Goal: Task Accomplishment & Management: Manage account settings

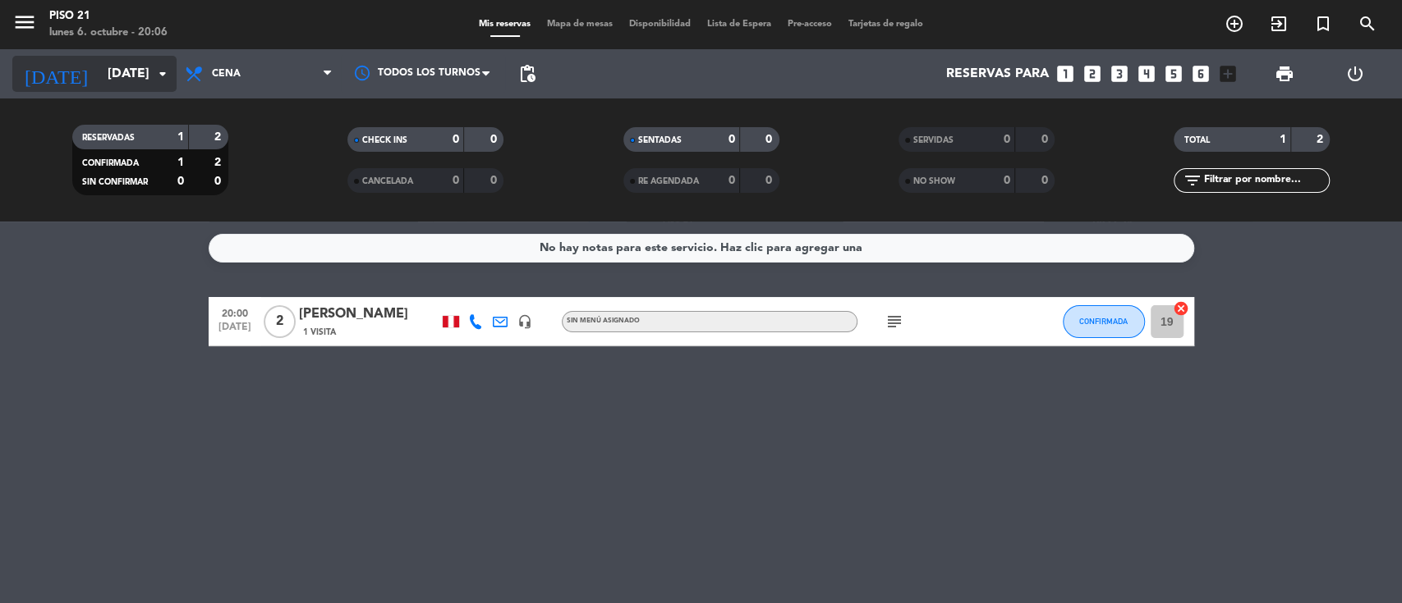
click at [99, 76] on input "[DATE]" at bounding box center [185, 74] width 173 height 32
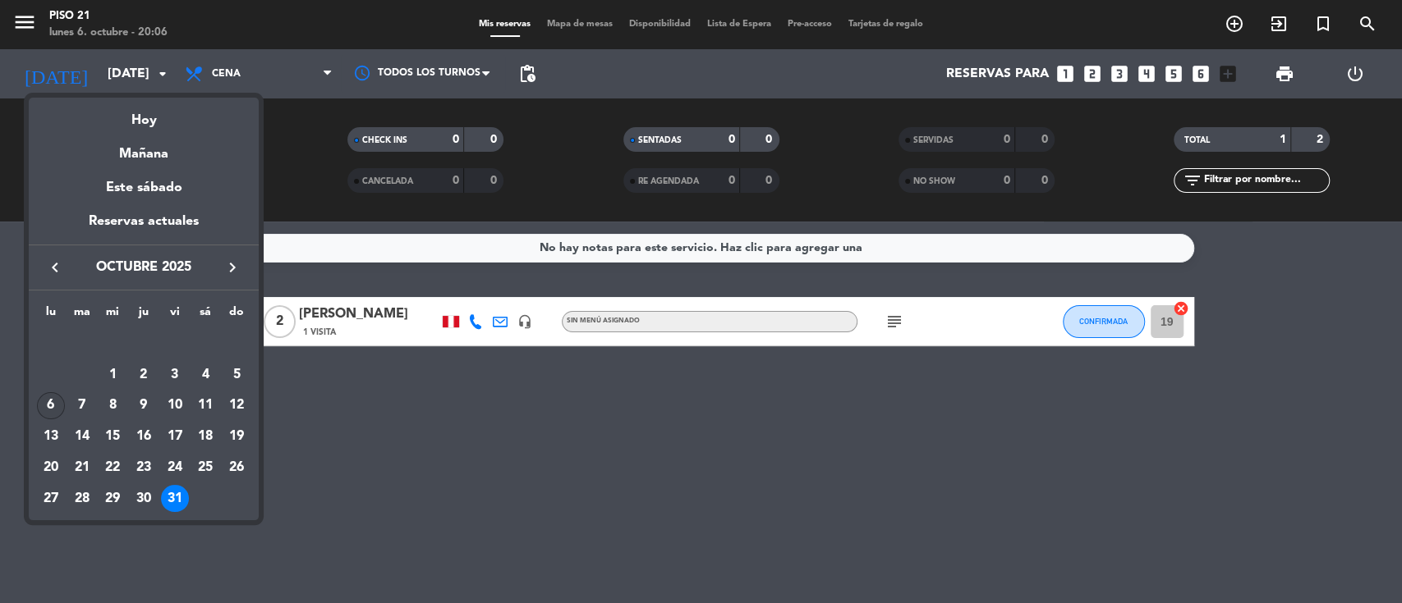
click at [56, 406] on div "6" at bounding box center [51, 406] width 28 height 28
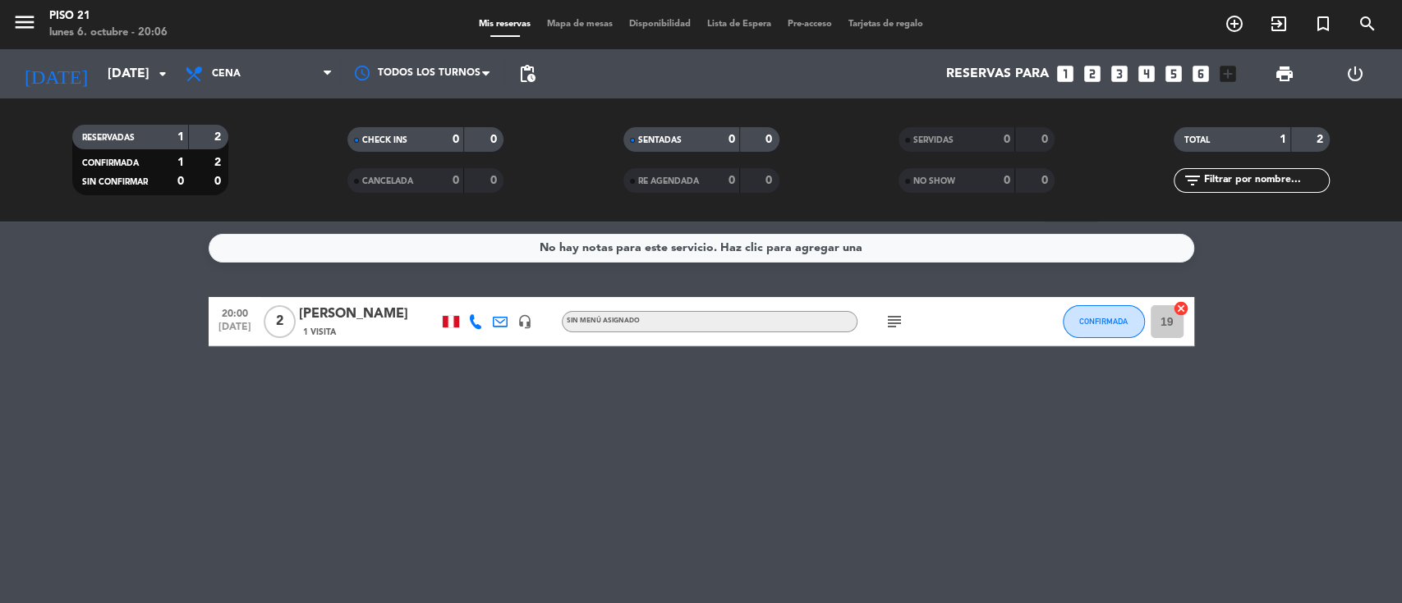
type input "[DATE]"
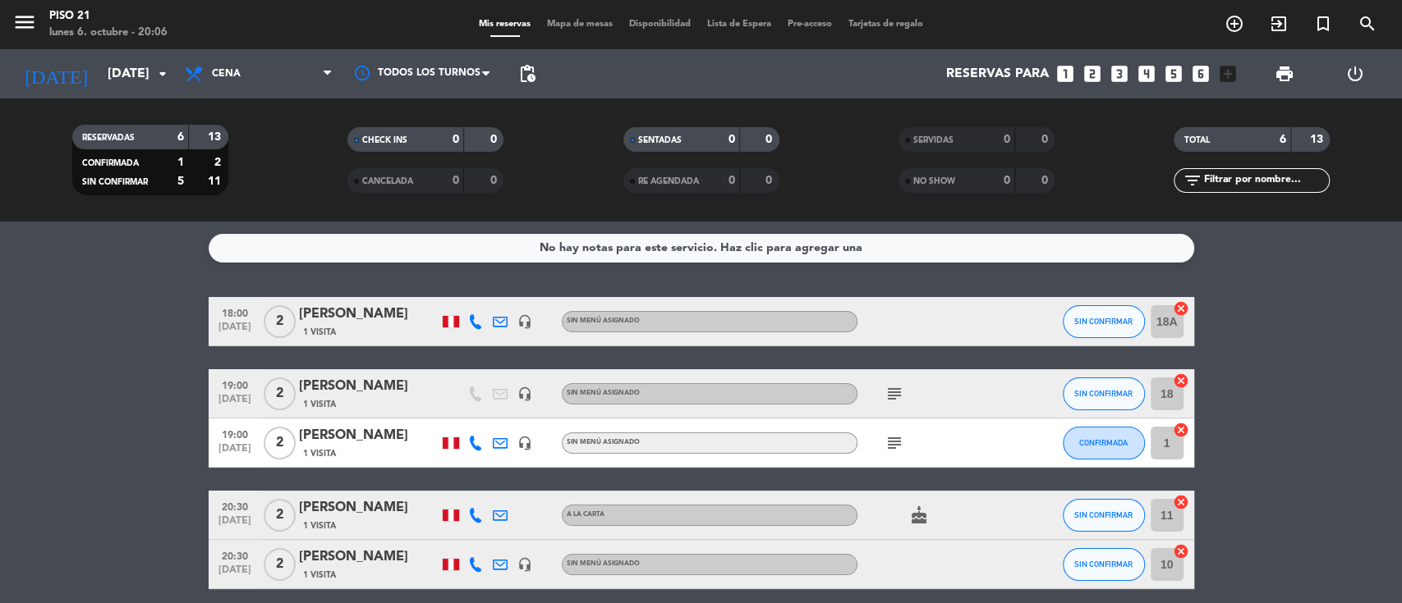
click at [368, 511] on div "[PERSON_NAME]" at bounding box center [369, 508] width 140 height 21
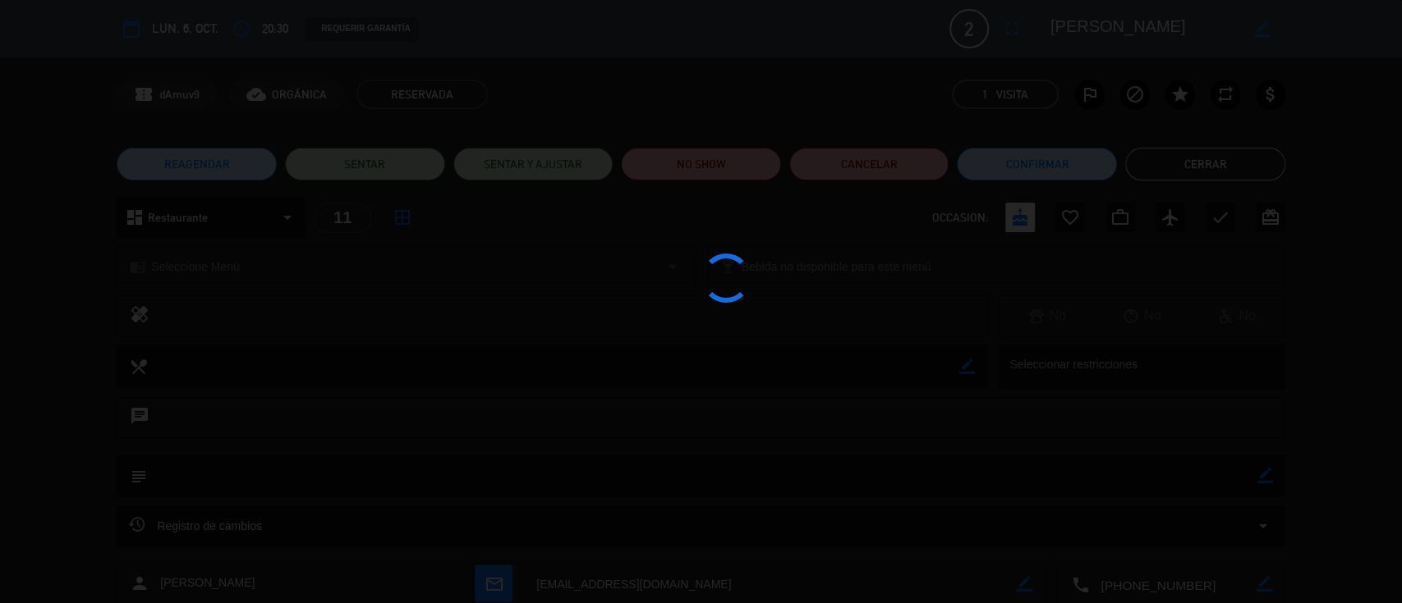
scroll to position [87, 0]
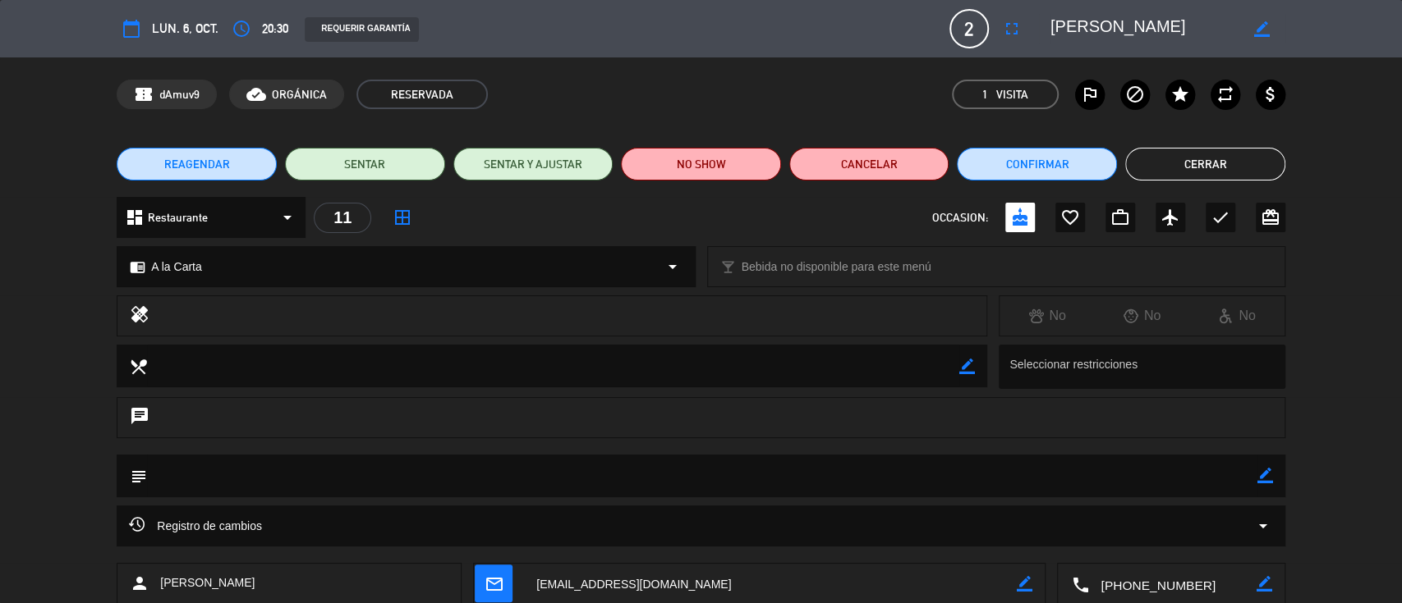
click at [1209, 170] on button "Cerrar" at bounding box center [1205, 164] width 160 height 33
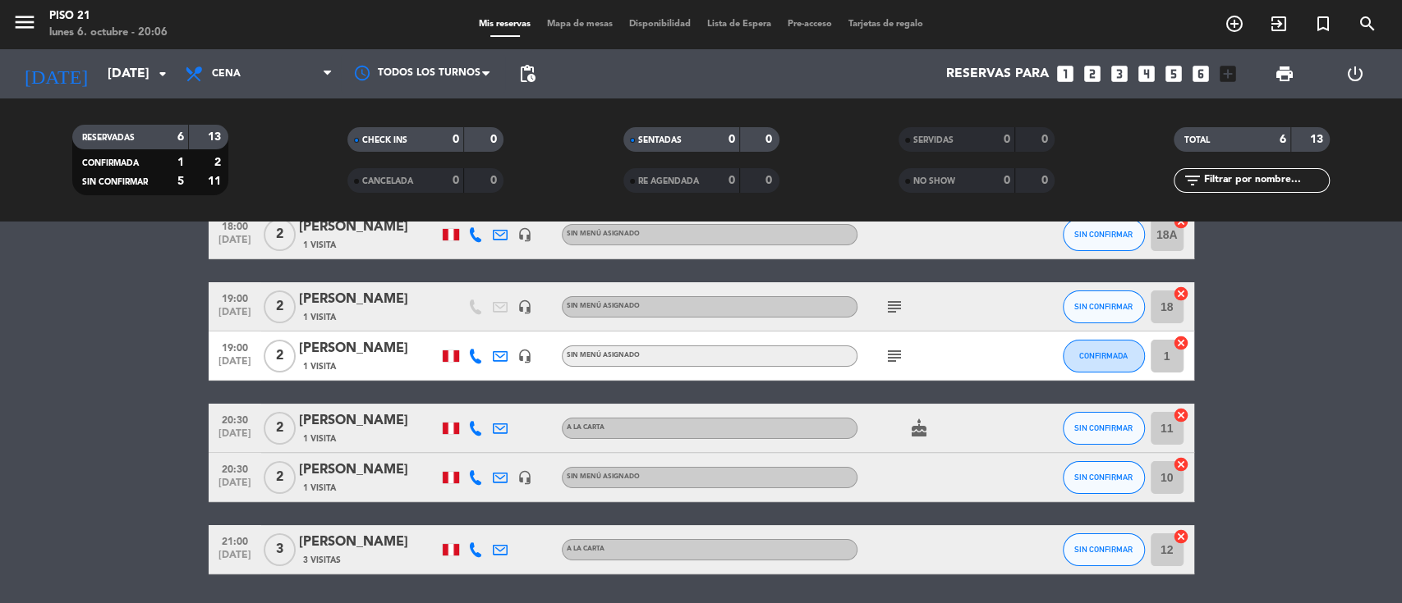
click at [53, 388] on bookings-row "18:00 [DATE] 2 [PERSON_NAME] 1 Visita headset_mic Sin menú asignado SIN CONFIRM…" at bounding box center [701, 392] width 1402 height 365
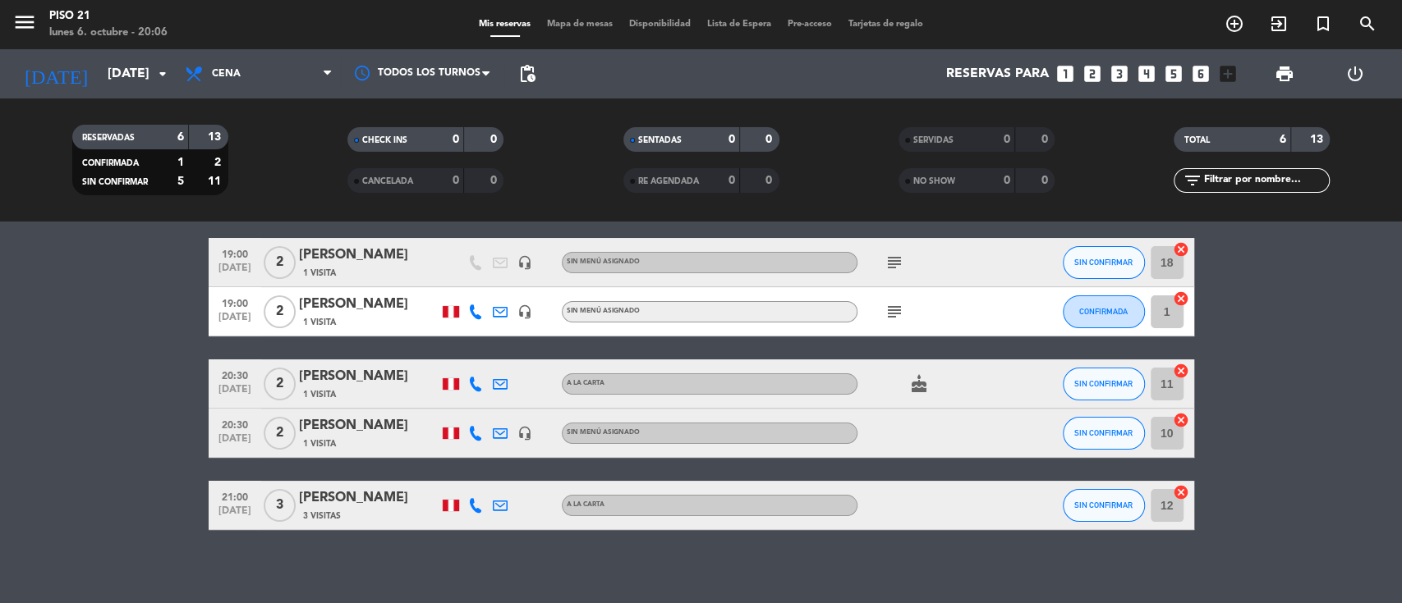
scroll to position [140, 0]
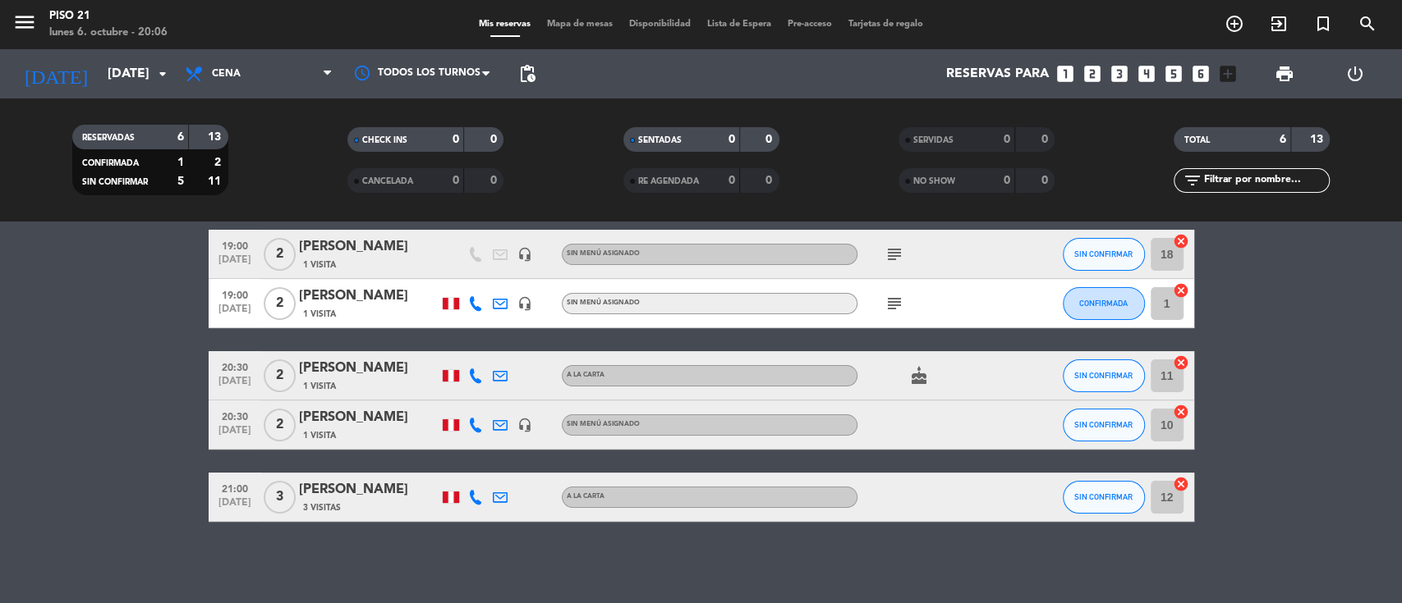
click at [328, 503] on span "3 Visitas" at bounding box center [322, 508] width 38 height 13
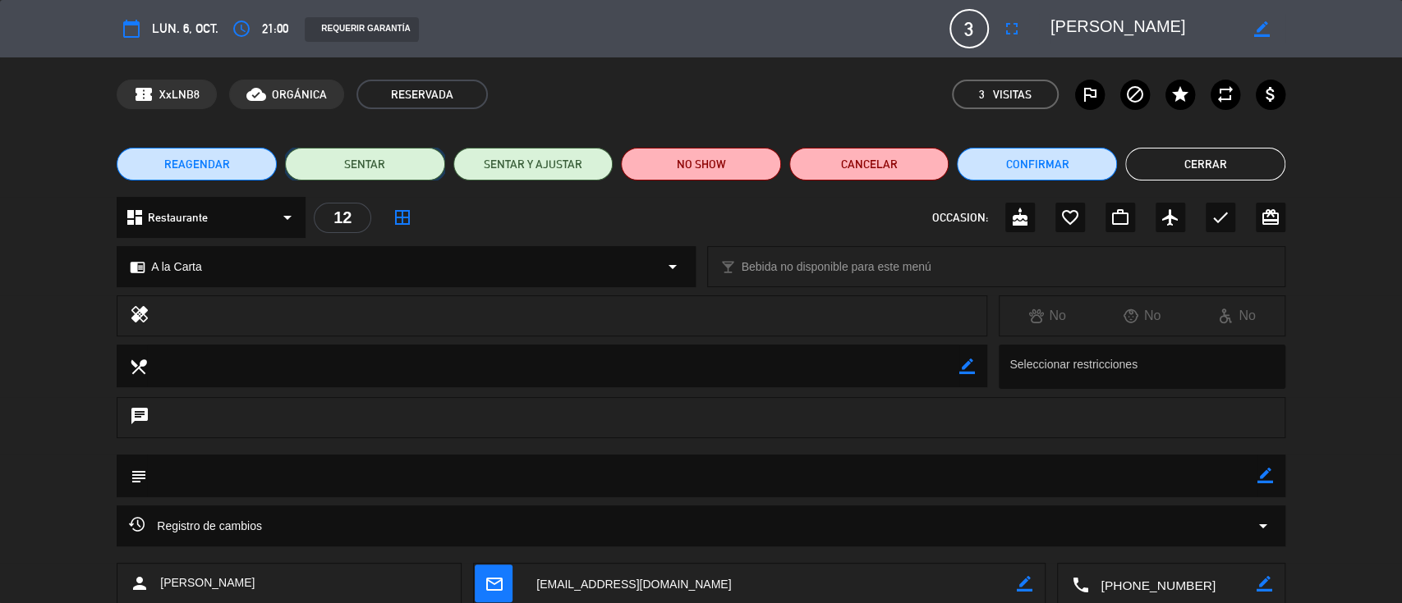
click at [321, 159] on button "SENTAR" at bounding box center [365, 164] width 160 height 33
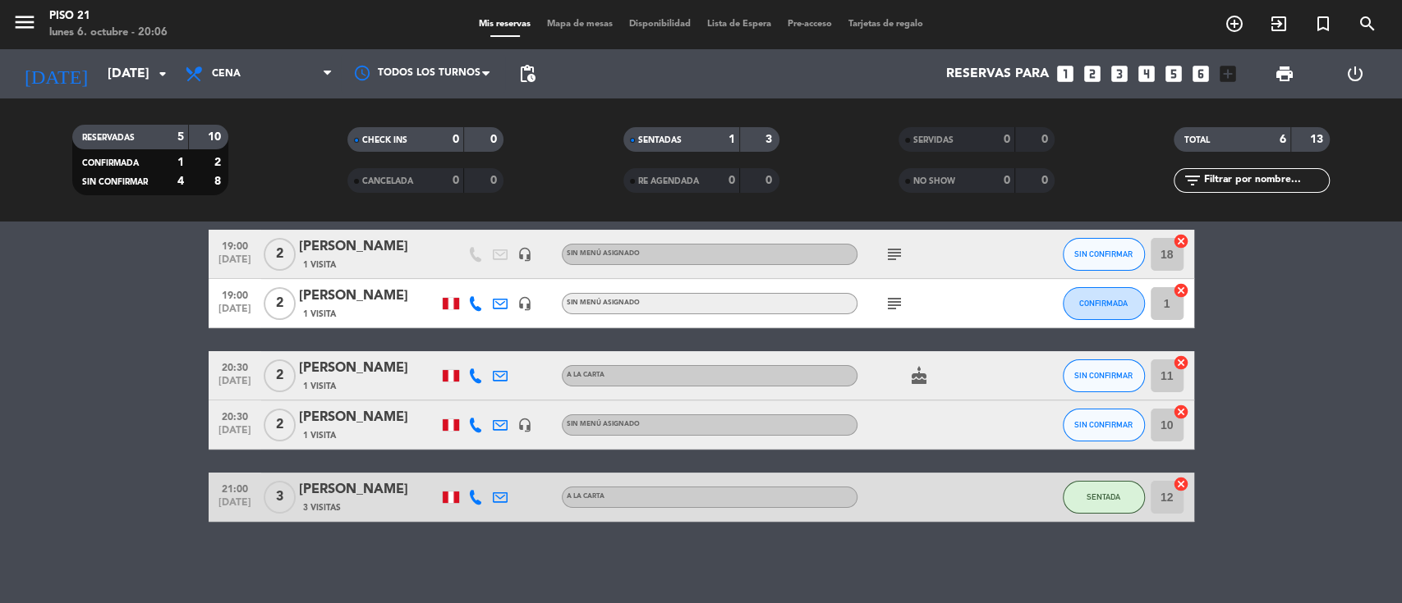
click at [1368, 380] on bookings-row "18:00 [DATE] 2 [PERSON_NAME] 1 Visita headset_mic Sin menú asignado SIN CONFIRM…" at bounding box center [701, 340] width 1402 height 365
click at [320, 504] on span "3 Visitas" at bounding box center [322, 508] width 38 height 13
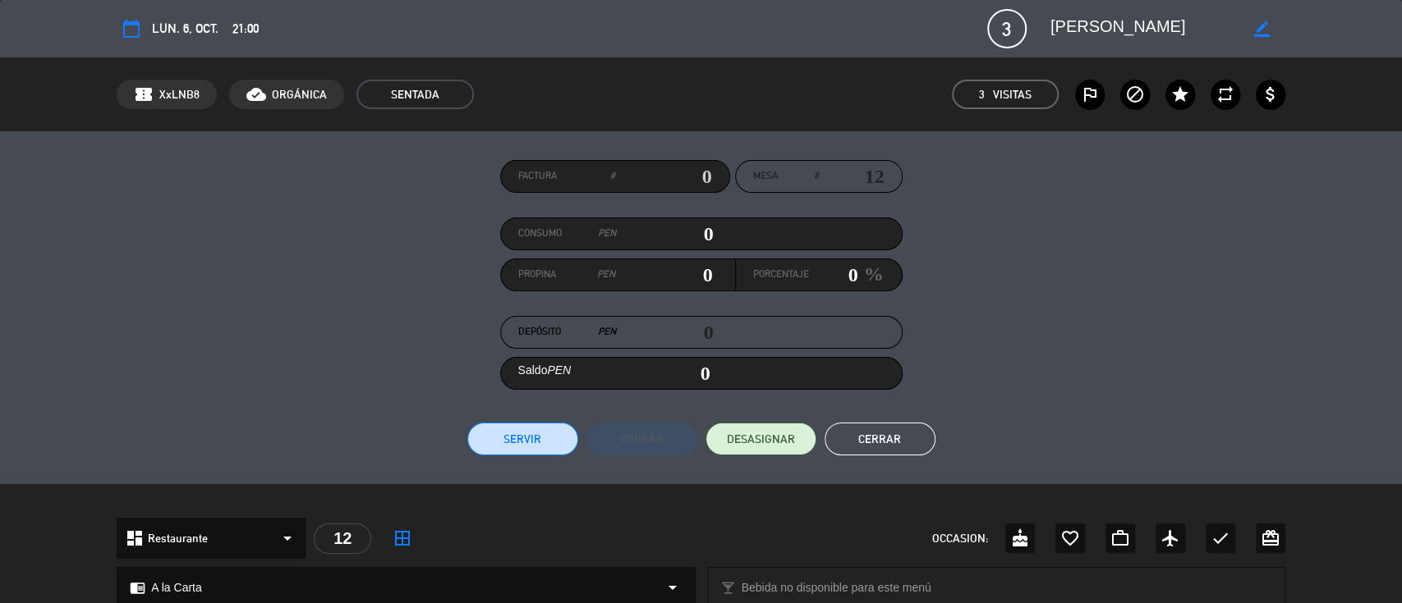
click at [1257, 271] on div "Factura # Mesa # 12 Consumo PEN 0 Propina PEN 0 Porcentaje 0 % Depósito PEN 0 S…" at bounding box center [701, 308] width 1168 height 296
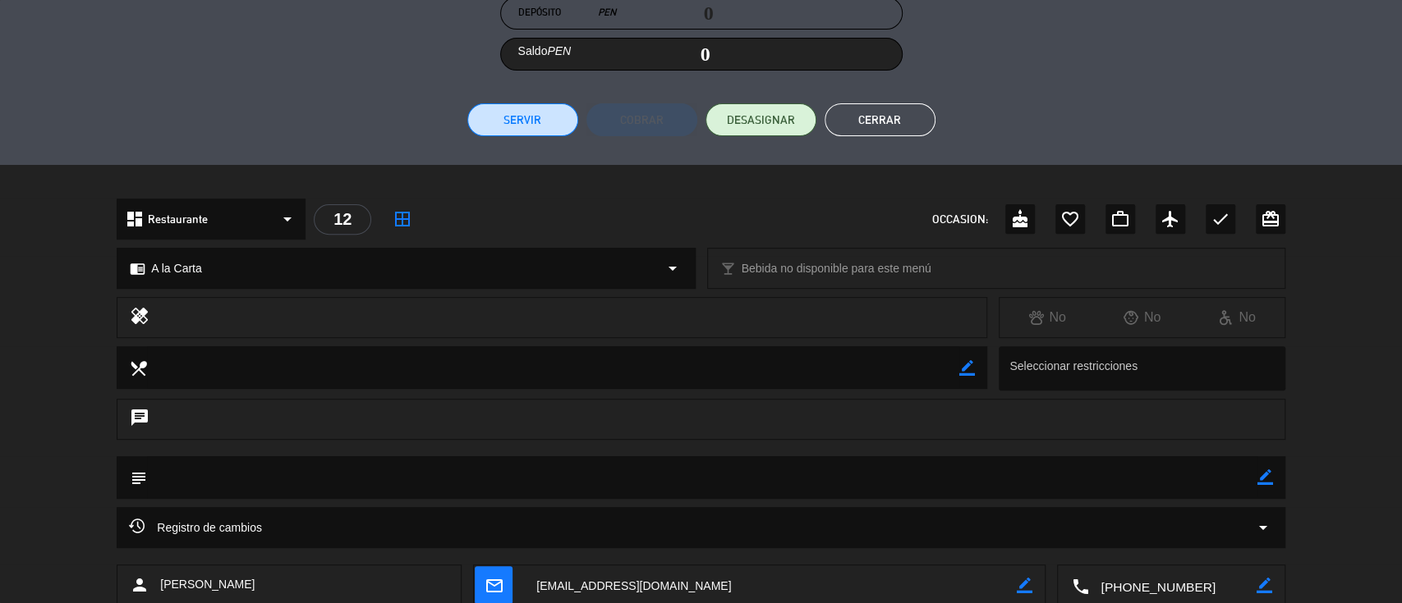
scroll to position [470, 0]
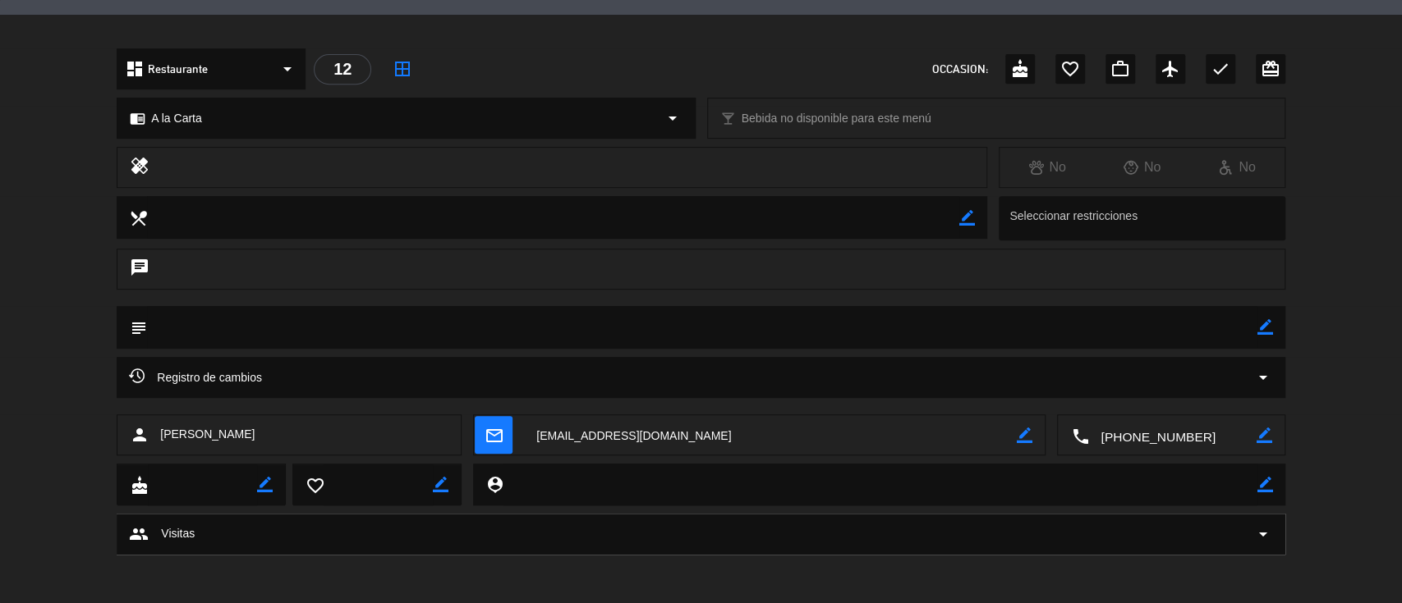
click at [1138, 433] on textarea at bounding box center [1172, 435] width 168 height 41
click at [576, 430] on textarea at bounding box center [770, 435] width 493 height 41
